Goal: Task Accomplishment & Management: Manage account settings

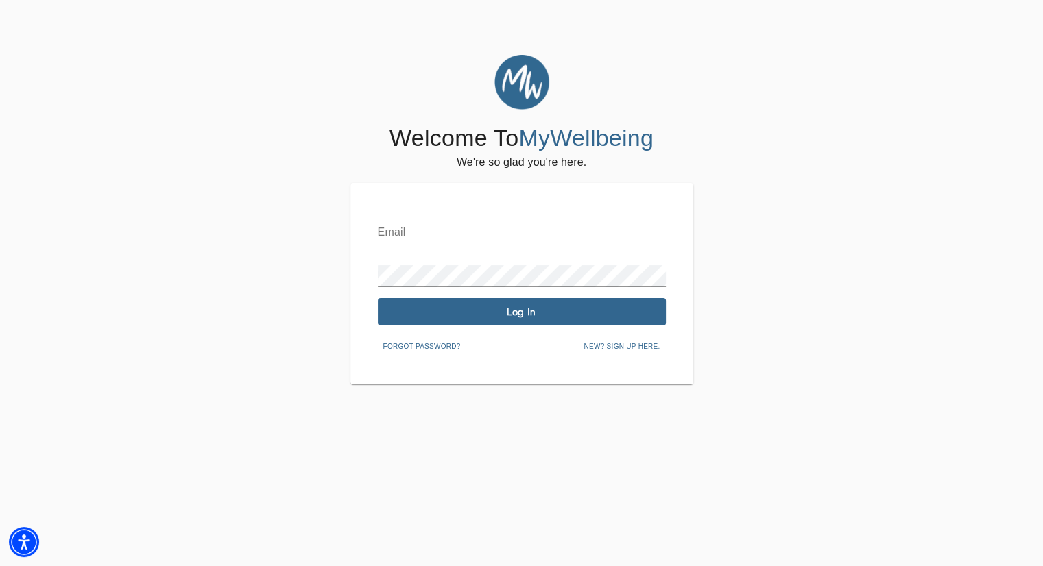
click at [467, 219] on div "Email" at bounding box center [522, 226] width 288 height 33
click at [470, 231] on input "text" at bounding box center [522, 232] width 288 height 22
type input "[EMAIL_ADDRESS][DOMAIN_NAME]"
click at [430, 263] on div "Password" at bounding box center [522, 270] width 288 height 33
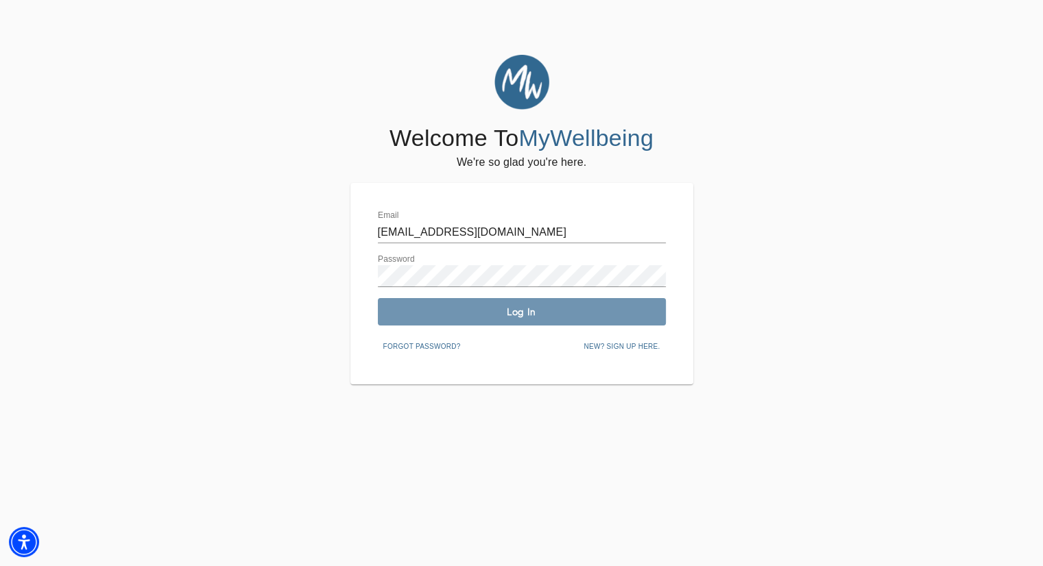
click at [401, 313] on span "Log In" at bounding box center [521, 312] width 277 height 13
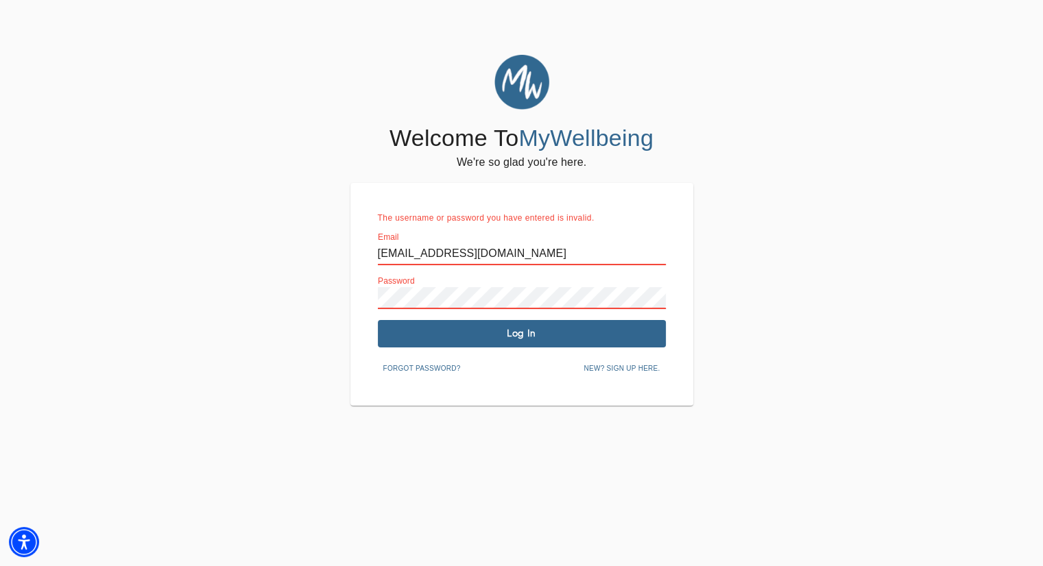
click at [452, 274] on div "The username or password you have entered is invalid. Email [EMAIL_ADDRESS][DOM…" at bounding box center [522, 294] width 288 height 168
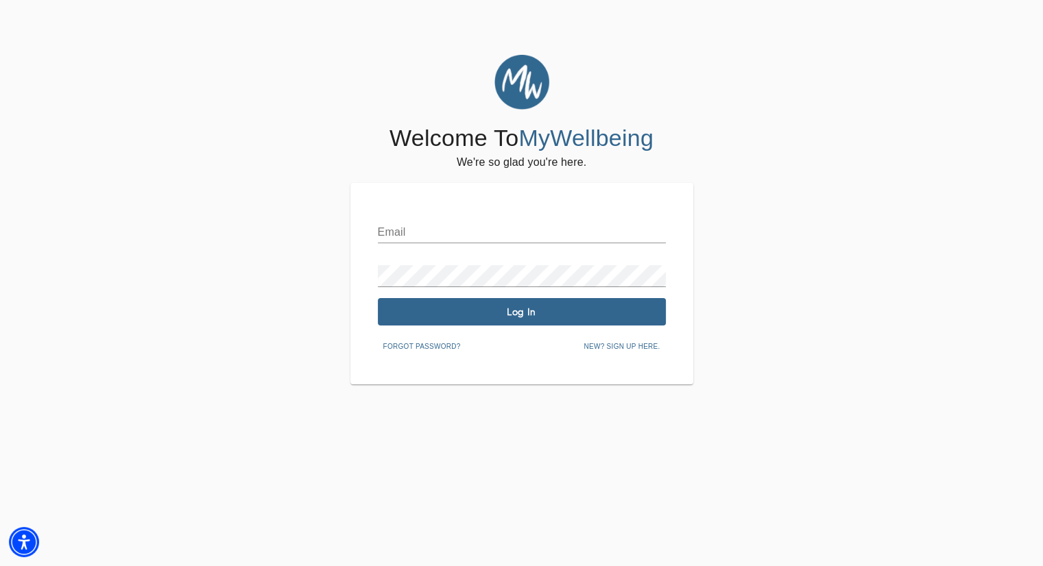
click at [424, 252] on div "Email Password Log In Forgot password? New? Sign up here." at bounding box center [522, 283] width 288 height 147
click at [425, 234] on input "text" at bounding box center [522, 232] width 288 height 22
click at [469, 263] on div "Password" at bounding box center [522, 270] width 288 height 33
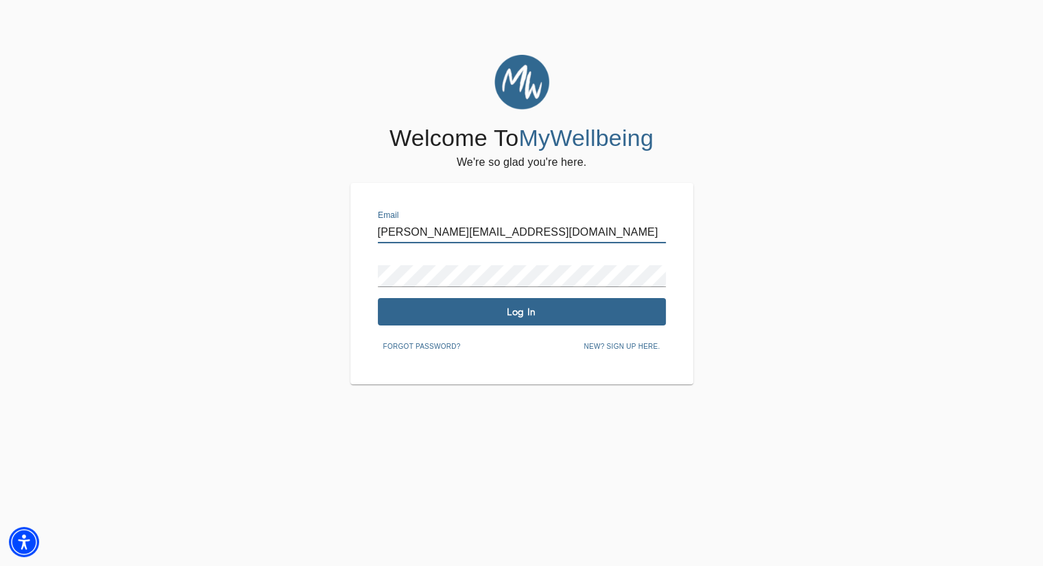
click at [487, 232] on input "natalie@venicebehavioralhealth.com" at bounding box center [522, 232] width 288 height 22
click at [546, 242] on input "natalie@venicebehavioralhealth.com" at bounding box center [522, 232] width 288 height 22
click at [587, 230] on input "natalie@venicebehavioralhealth.com" at bounding box center [522, 232] width 288 height 22
type input "n"
click at [446, 238] on input "text" at bounding box center [522, 232] width 288 height 22
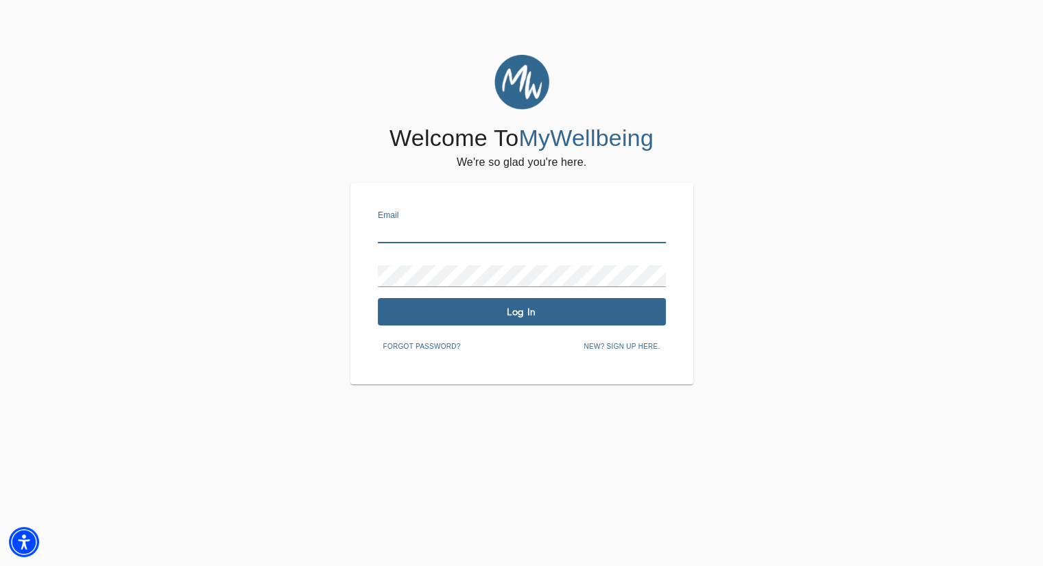
type input "[PERSON_NAME][EMAIL_ADDRESS][DOMAIN_NAME]"
click at [477, 311] on span "Log In" at bounding box center [521, 312] width 277 height 13
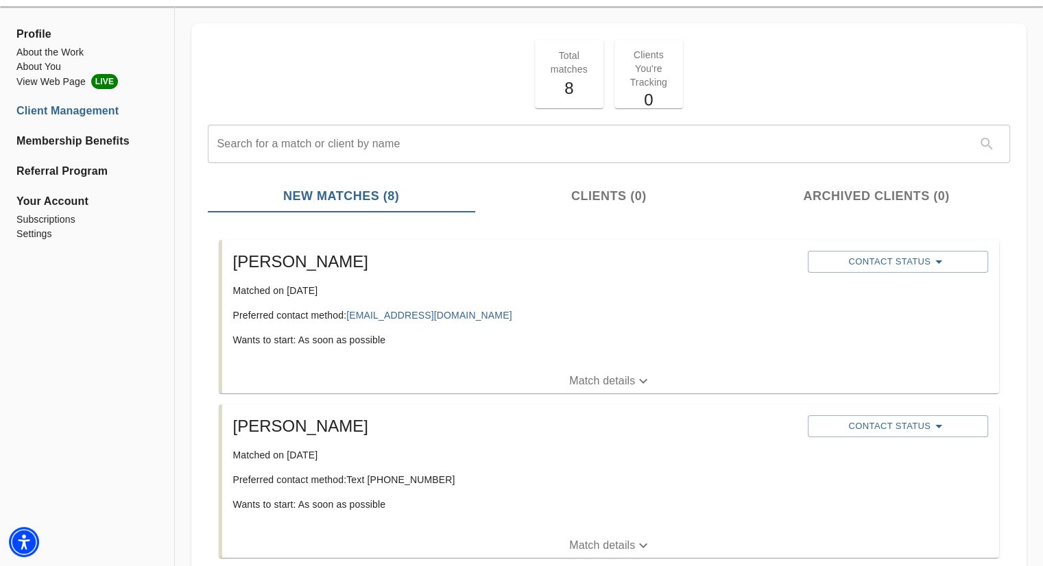
scroll to position [69, 0]
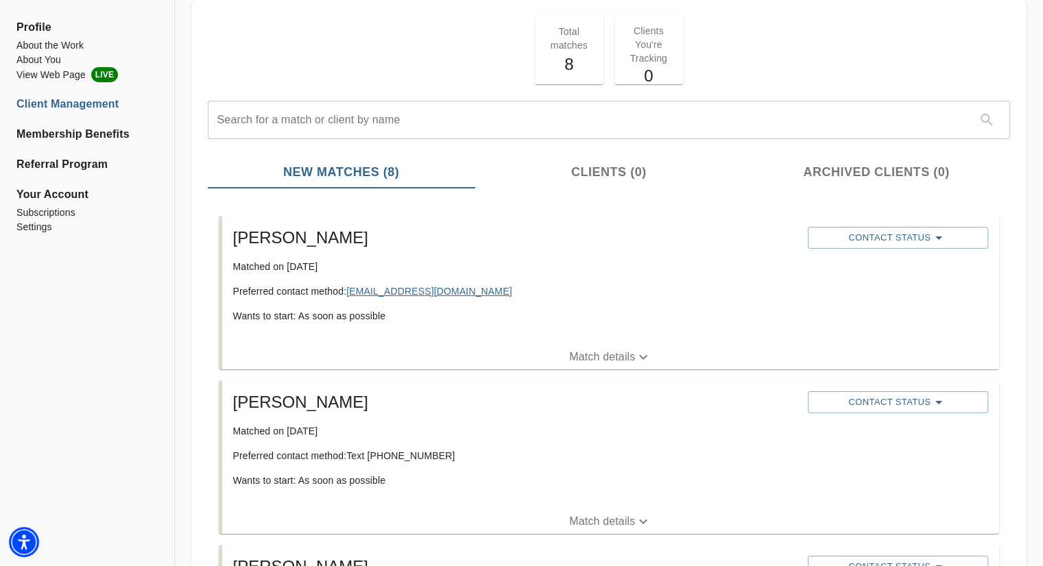
click at [361, 291] on link "a.g.mac419@gmail.com" at bounding box center [428, 291] width 165 height 11
drag, startPoint x: 466, startPoint y: 287, endPoint x: 346, endPoint y: 289, distance: 120.0
click at [346, 289] on p "Preferred contact method: a.g.mac419@gmail.com" at bounding box center [514, 291] width 563 height 14
copy p "a.g.mac419@gmail.com"
